Goal: Information Seeking & Learning: Learn about a topic

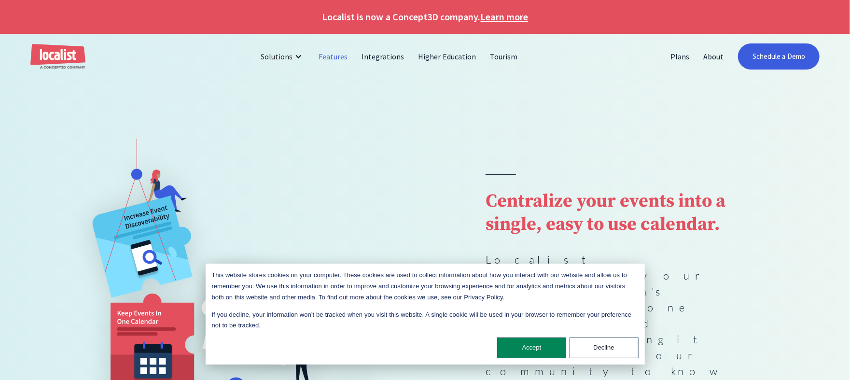
click at [325, 56] on link "Features" at bounding box center [333, 56] width 43 height 23
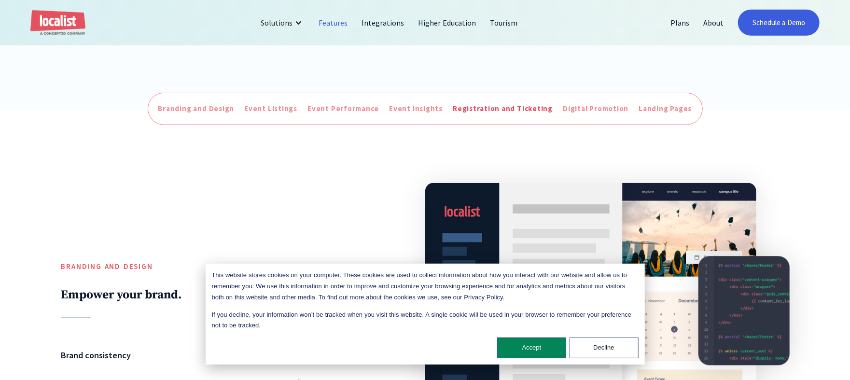
click at [524, 112] on div "Registration and Ticketing" at bounding box center [503, 108] width 100 height 11
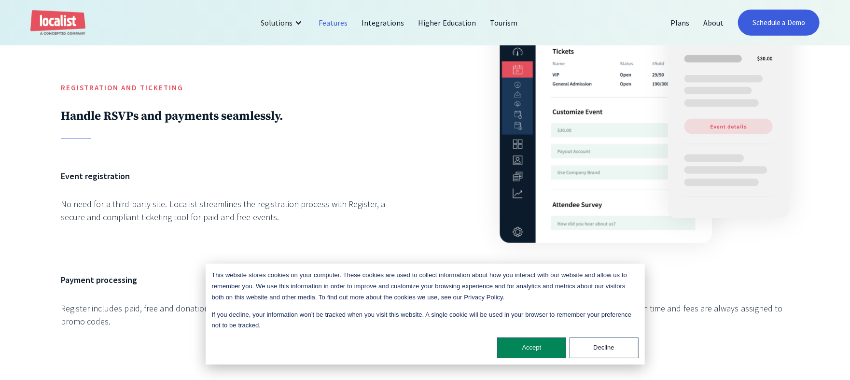
scroll to position [2628, 0]
click at [591, 350] on button "Decline" at bounding box center [604, 347] width 69 height 21
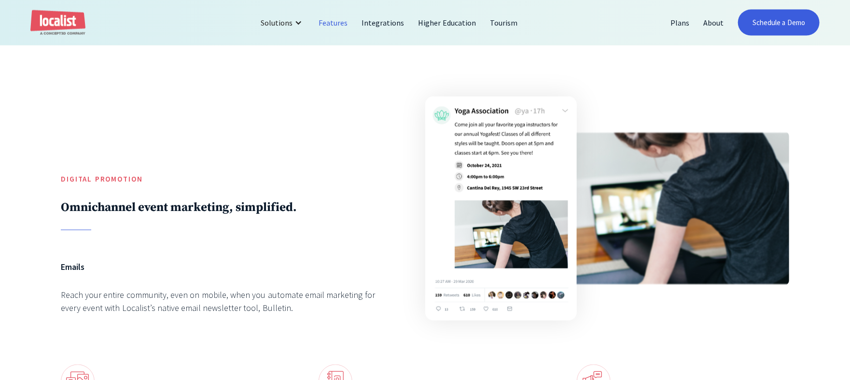
scroll to position [3014, 0]
click at [734, 20] on div "Plans About Schedule a Demo" at bounding box center [742, 23] width 156 height 26
click at [716, 21] on link "About" at bounding box center [713, 22] width 34 height 23
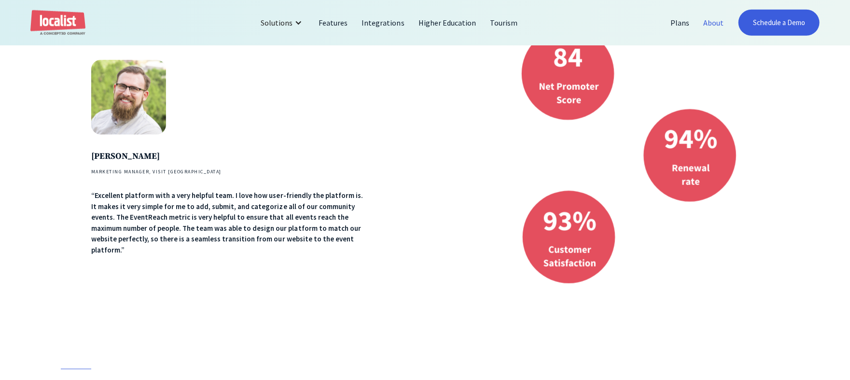
scroll to position [570, 0]
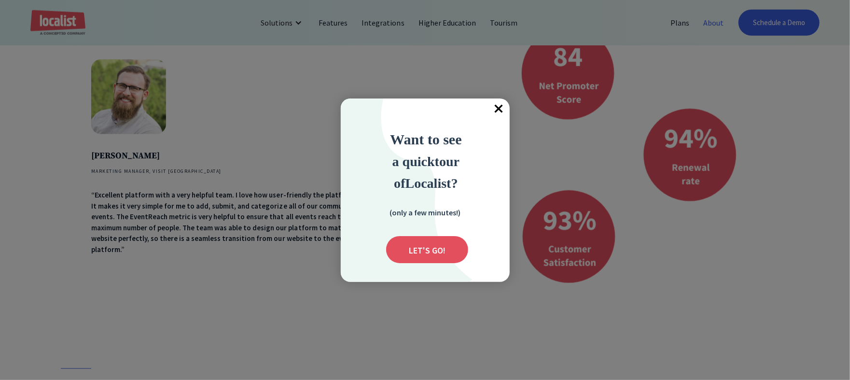
click at [502, 106] on span "×" at bounding box center [498, 108] width 21 height 21
